Goal: Check status: Check status

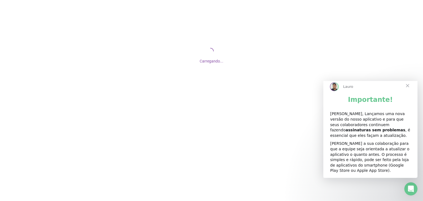
click at [409, 92] on span "Fechar" at bounding box center [408, 86] width 20 height 20
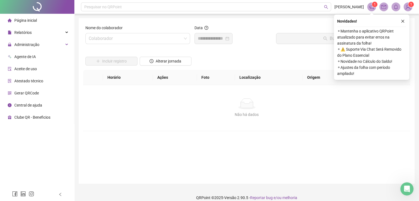
click at [407, 8] on img at bounding box center [408, 7] width 8 height 8
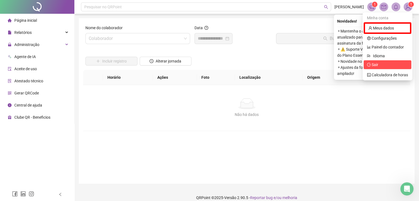
click at [384, 63] on span "Sair" at bounding box center [387, 65] width 41 height 6
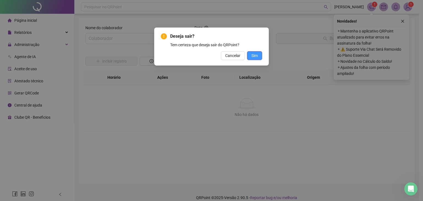
click at [254, 58] on span "Sim" at bounding box center [254, 56] width 6 height 6
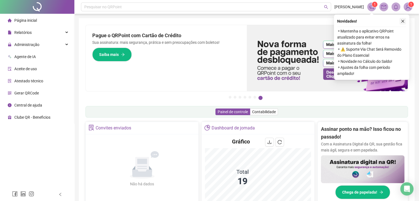
click at [403, 22] on icon "close" at bounding box center [403, 21] width 4 height 4
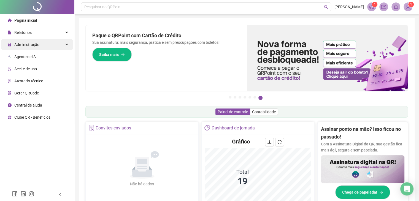
click at [65, 48] on div "Administração" at bounding box center [37, 44] width 72 height 11
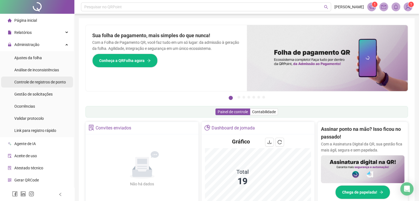
click at [51, 84] on span "Controle de registros de ponto" at bounding box center [39, 82] width 51 height 4
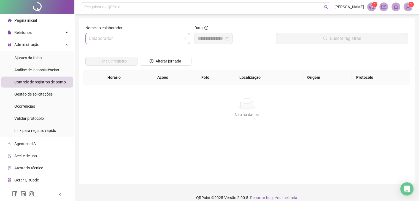
click at [147, 41] on input "search" at bounding box center [135, 38] width 93 height 10
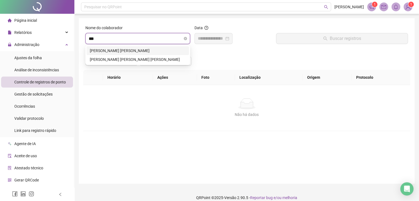
type input "****"
click at [161, 62] on div "FABRICIO EXPEDITO LEMES DE ALMEIDA SILVA" at bounding box center [138, 59] width 96 height 6
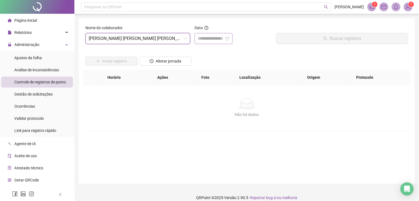
click at [229, 40] on div at bounding box center [213, 38] width 31 height 7
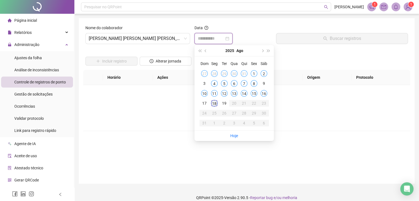
type input "**********"
click at [216, 100] on div "18" at bounding box center [214, 103] width 7 height 7
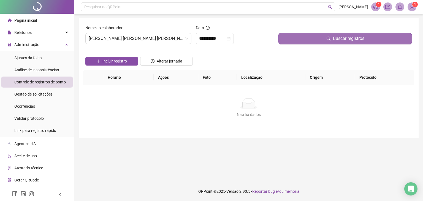
click at [298, 38] on button "Buscar registros" at bounding box center [345, 38] width 134 height 11
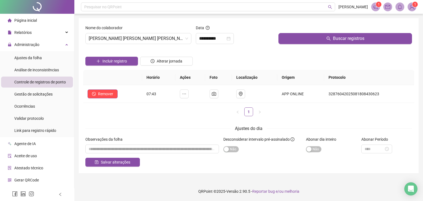
click at [186, 32] on div "Nome do colaborador" at bounding box center [138, 29] width 106 height 8
click at [184, 40] on span "FABRICIO EXPEDITO LEMES DE ALMEIDA SILVA" at bounding box center [138, 38] width 99 height 10
